Goal: Navigation & Orientation: Find specific page/section

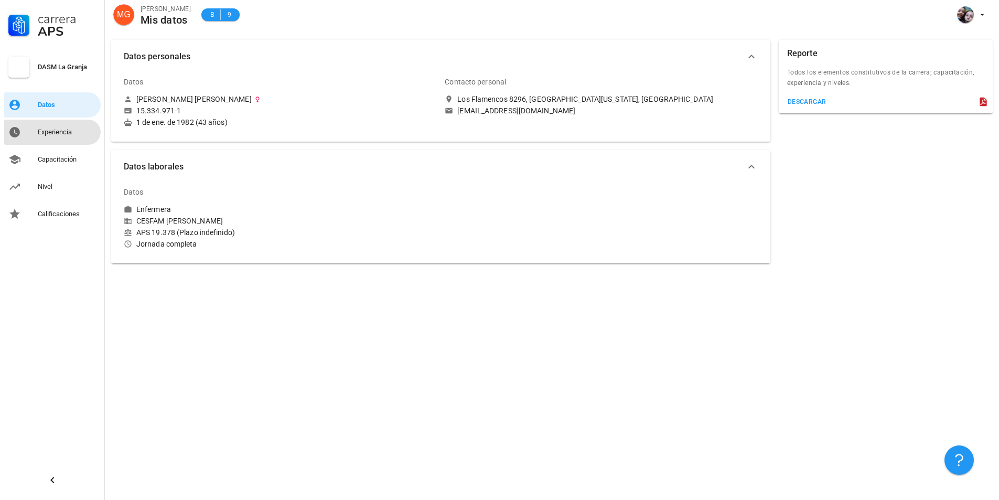
click at [46, 126] on div "Experiencia" at bounding box center [67, 132] width 59 height 17
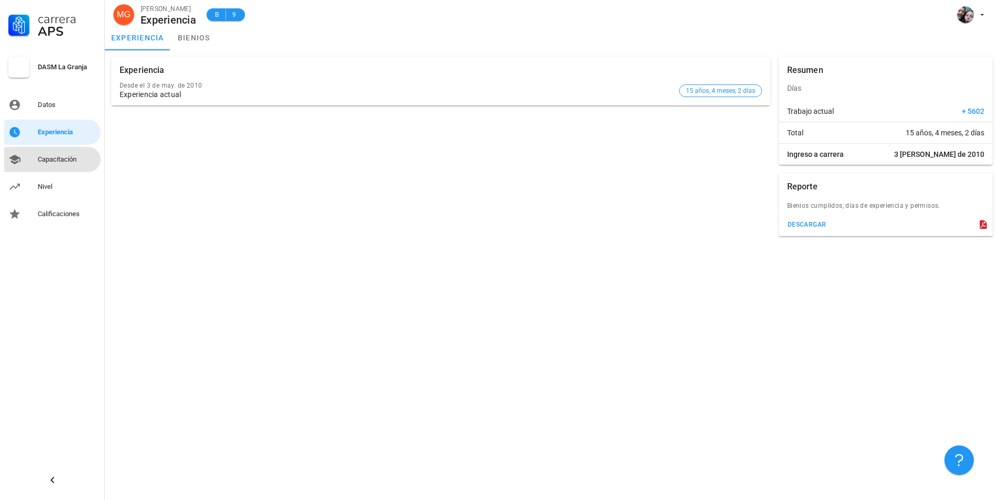
click at [51, 161] on div "Capacitación" at bounding box center [67, 159] width 59 height 8
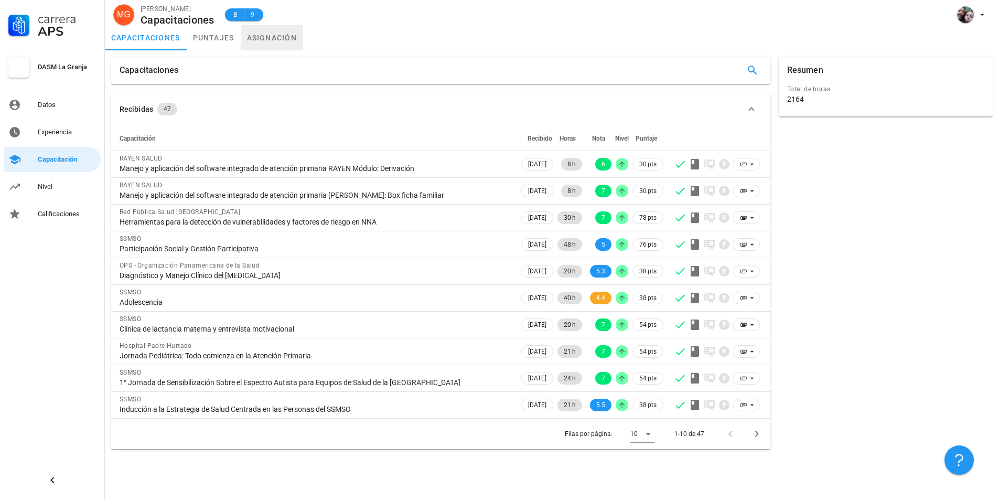
click at [270, 33] on link "asignación" at bounding box center [272, 37] width 63 height 25
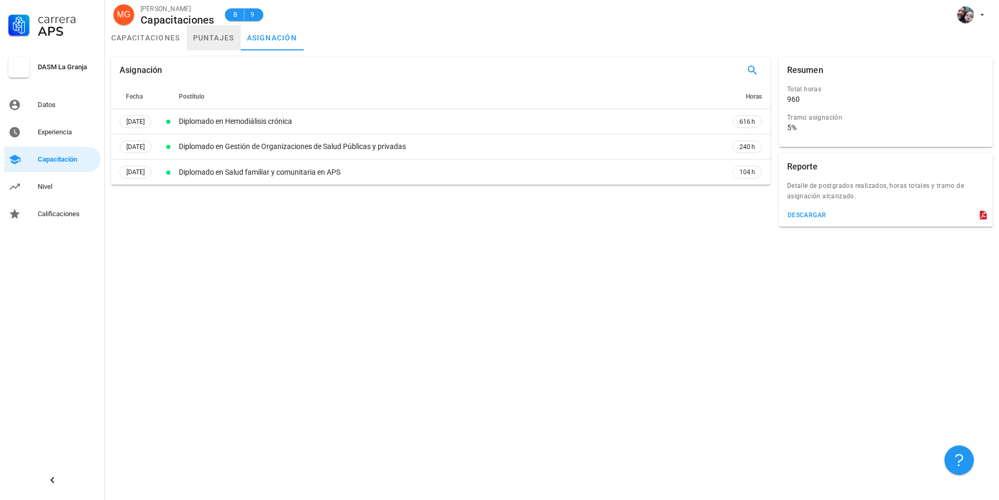
click at [203, 41] on link "puntajes" at bounding box center [214, 37] width 54 height 25
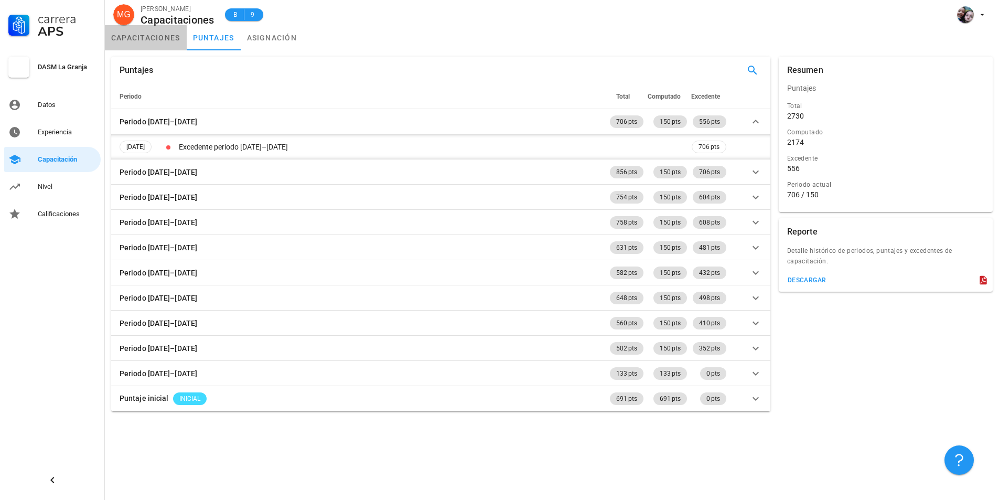
click at [156, 41] on link "capacitaciones" at bounding box center [146, 37] width 82 height 25
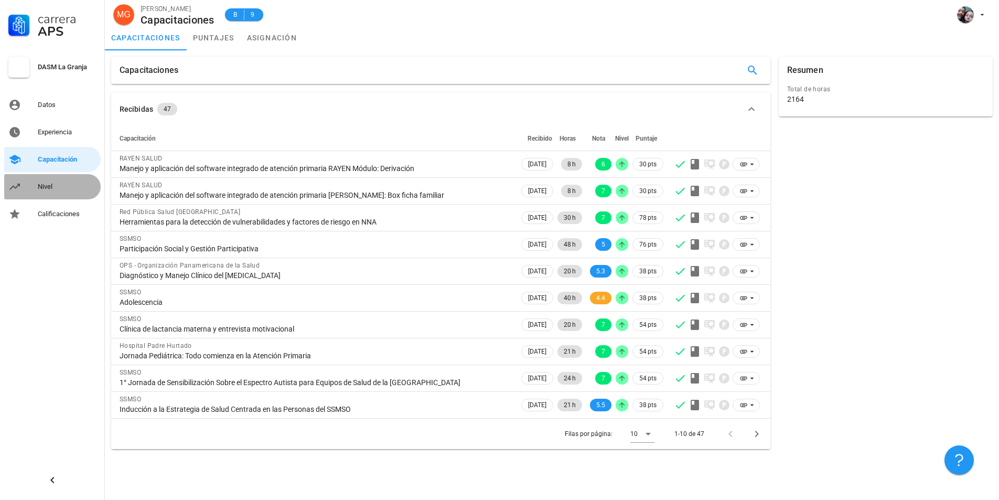
click at [50, 189] on div "Nivel" at bounding box center [67, 186] width 59 height 8
